Goal: Task Accomplishment & Management: Complete application form

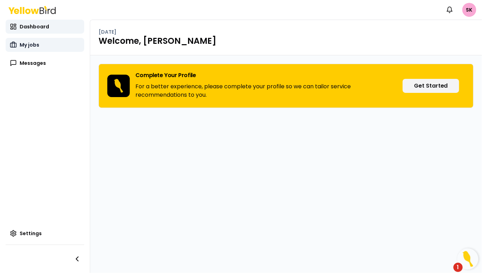
click at [32, 43] on span "My jobs" at bounding box center [30, 44] width 20 height 7
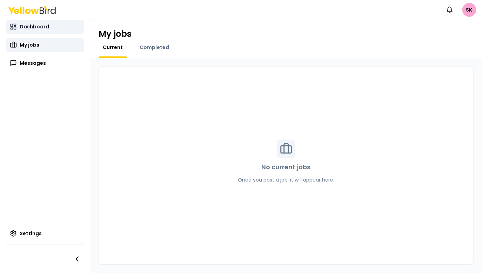
click at [27, 26] on span "Dashboard" at bounding box center [34, 26] width 29 height 7
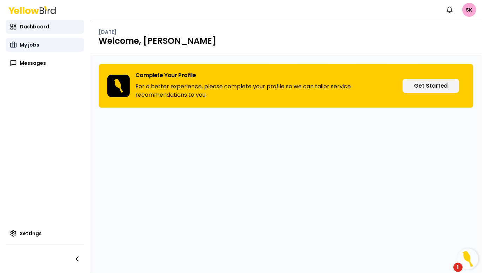
click at [34, 45] on span "My jobs" at bounding box center [30, 44] width 20 height 7
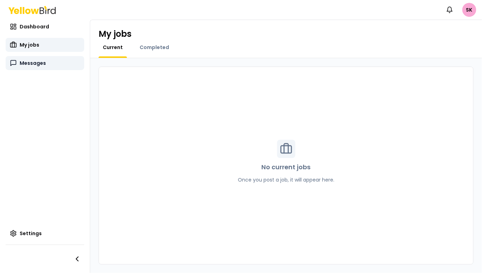
click at [35, 62] on span "Messages" at bounding box center [33, 63] width 26 height 7
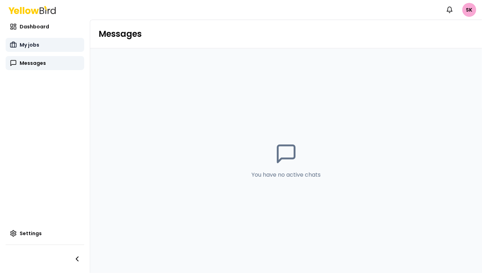
click at [37, 51] on link "My jobs" at bounding box center [45, 45] width 79 height 14
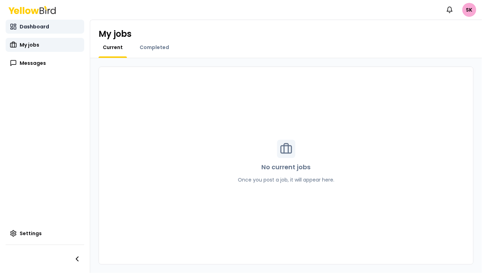
click at [34, 27] on span "Dashboard" at bounding box center [34, 26] width 29 height 7
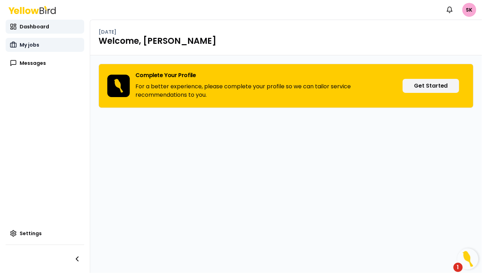
click at [34, 46] on span "My jobs" at bounding box center [30, 44] width 20 height 7
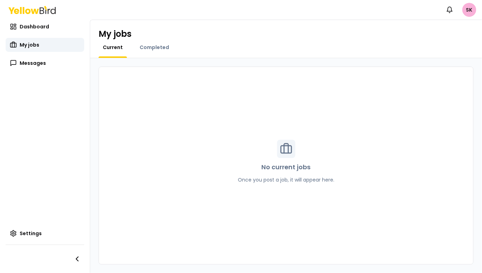
click at [470, 10] on html "Notifications SK Dashboard My jobs Messages Settings My jobs Current Completed …" at bounding box center [241, 136] width 482 height 273
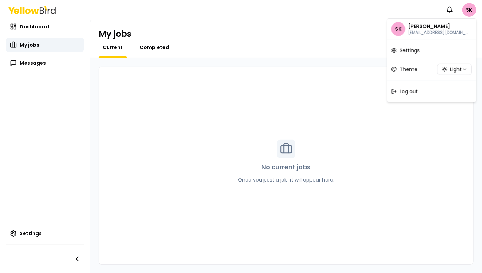
click at [150, 46] on html "Notifications SK Dashboard My jobs Messages Settings My jobs Current Completed …" at bounding box center [241, 136] width 482 height 273
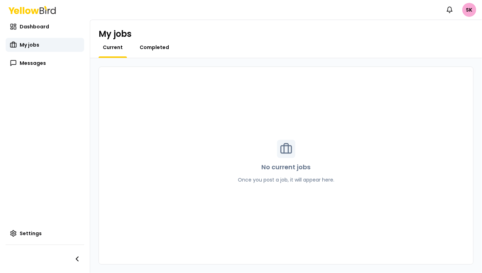
click at [154, 49] on span "Completed" at bounding box center [154, 47] width 29 height 7
click at [111, 53] on div "Current" at bounding box center [113, 51] width 28 height 14
click at [105, 46] on span "Current" at bounding box center [113, 47] width 20 height 7
click at [46, 32] on link "Dashboard" at bounding box center [45, 27] width 79 height 14
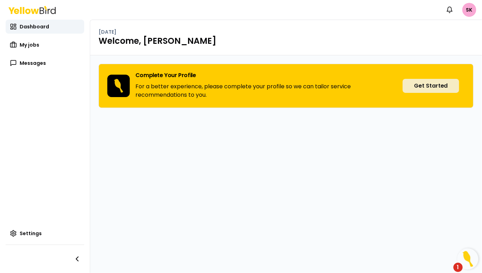
click at [449, 87] on button "Get Started" at bounding box center [430, 86] width 56 height 14
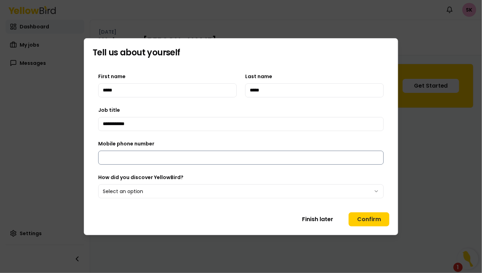
click at [183, 158] on input "Mobile phone number" at bounding box center [240, 158] width 285 height 14
type input "**********"
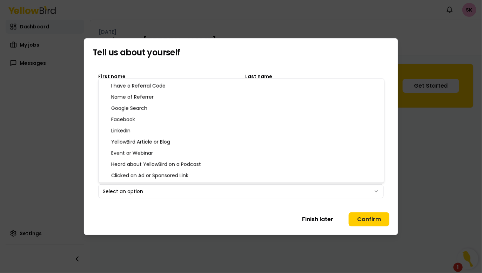
click at [169, 193] on body "**********" at bounding box center [241, 163] width 482 height 326
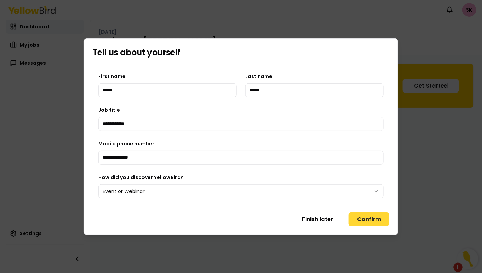
click at [366, 217] on button "Confirm" at bounding box center [368, 219] width 41 height 14
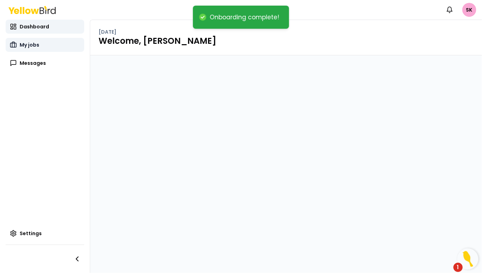
click at [29, 41] on link "My jobs" at bounding box center [45, 45] width 79 height 14
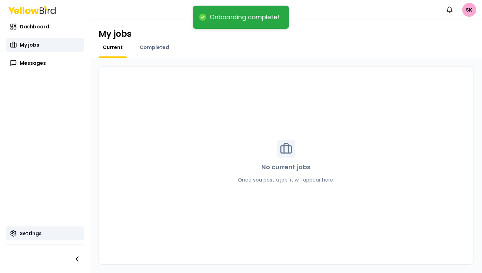
click at [27, 233] on span "Settings" at bounding box center [31, 233] width 22 height 7
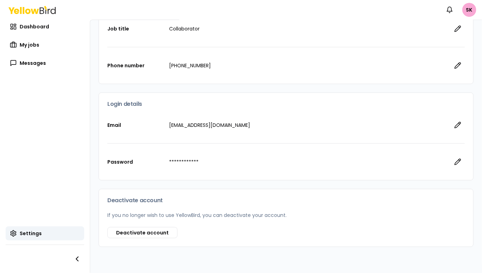
scroll to position [124, 0]
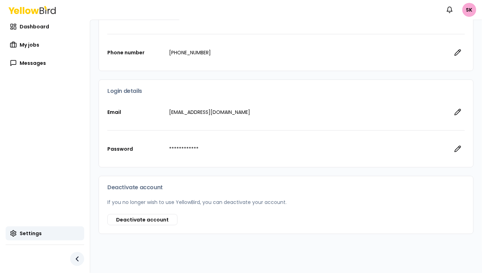
click at [79, 258] on icon "button" at bounding box center [77, 259] width 8 height 8
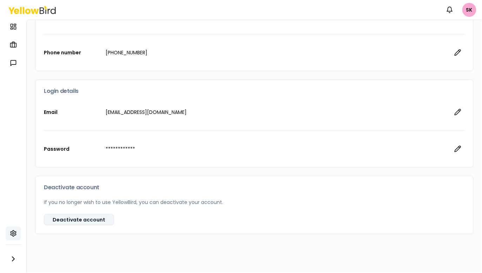
click at [74, 218] on button "Deactivate account" at bounding box center [79, 219] width 70 height 11
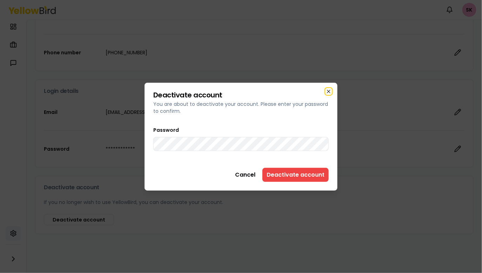
click at [328, 90] on icon "button" at bounding box center [329, 92] width 6 height 6
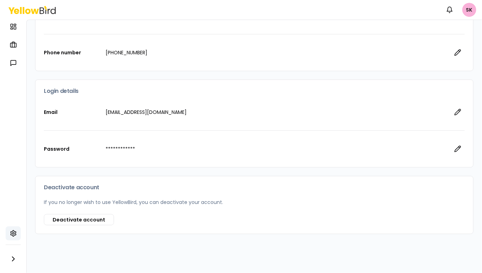
click at [470, 8] on html "**********" at bounding box center [241, 136] width 482 height 273
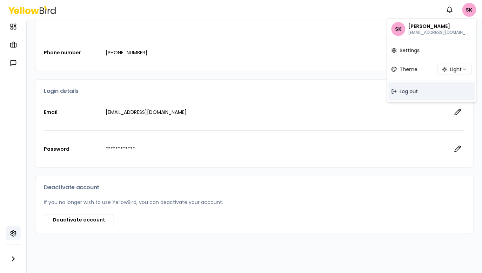
click at [413, 92] on span "Log out" at bounding box center [409, 91] width 18 height 7
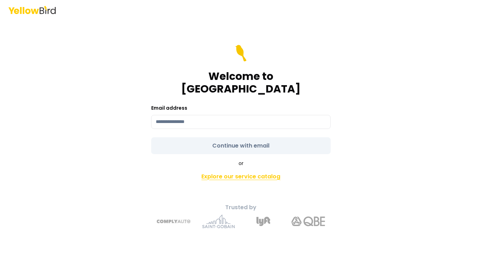
click at [226, 170] on link "Explore our service catalog" at bounding box center [240, 177] width 247 height 14
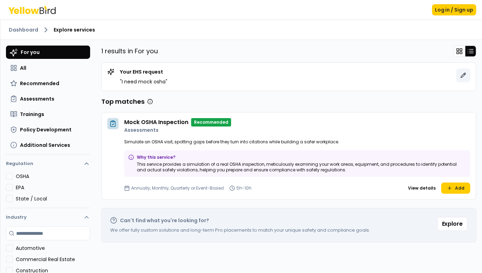
click at [466, 75] on icon at bounding box center [463, 76] width 6 height 6
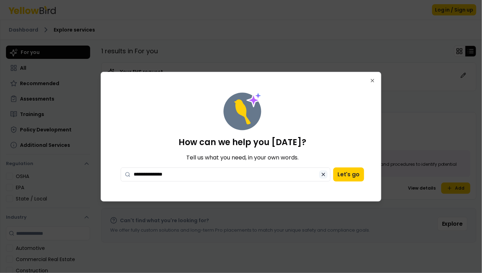
click at [324, 175] on icon at bounding box center [323, 175] width 6 height 6
click at [369, 77] on div "How can we help you today? Tell us what you need, in your own words. Let's go C…" at bounding box center [241, 137] width 280 height 130
click at [372, 81] on icon "button" at bounding box center [372, 81] width 6 height 6
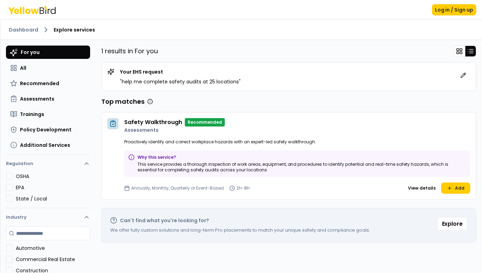
click at [158, 123] on h4 "Safety Walkthrough" at bounding box center [153, 122] width 58 height 8
click at [457, 189] on button "Add" at bounding box center [455, 188] width 29 height 11
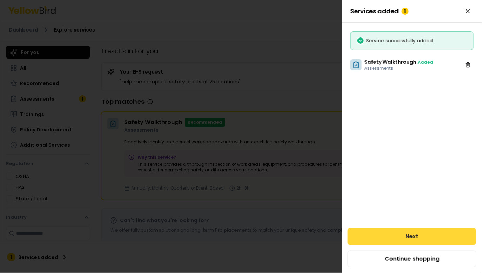
click at [398, 237] on button "Next" at bounding box center [411, 236] width 129 height 17
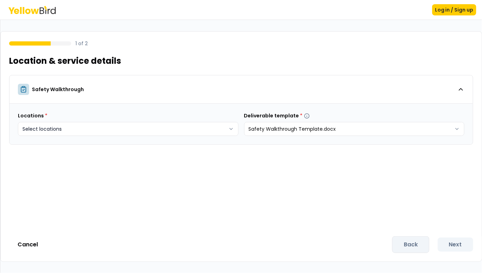
click at [193, 132] on body "Log in / Sign up 1 of 2 Location & service details Safety Walkthrough Locations…" at bounding box center [241, 163] width 482 height 326
